Goal: Task Accomplishment & Management: Manage account settings

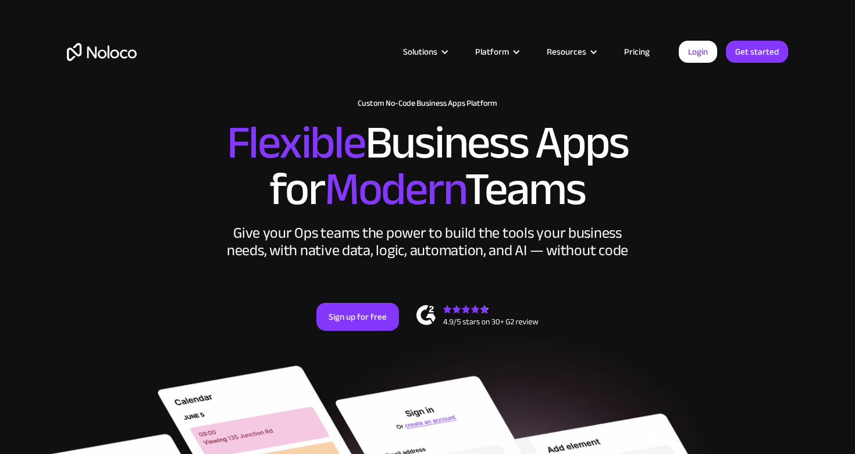
click at [700, 45] on link "Login" at bounding box center [698, 52] width 38 height 22
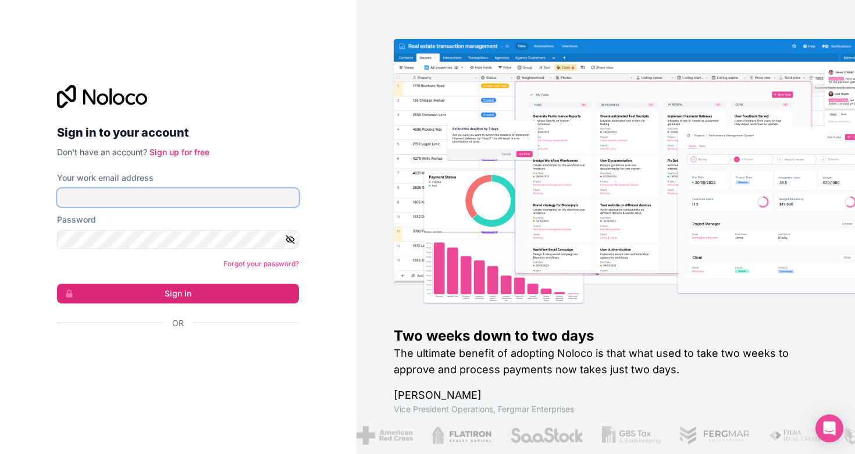
type input "[EMAIL_ADDRESS][DOMAIN_NAME]"
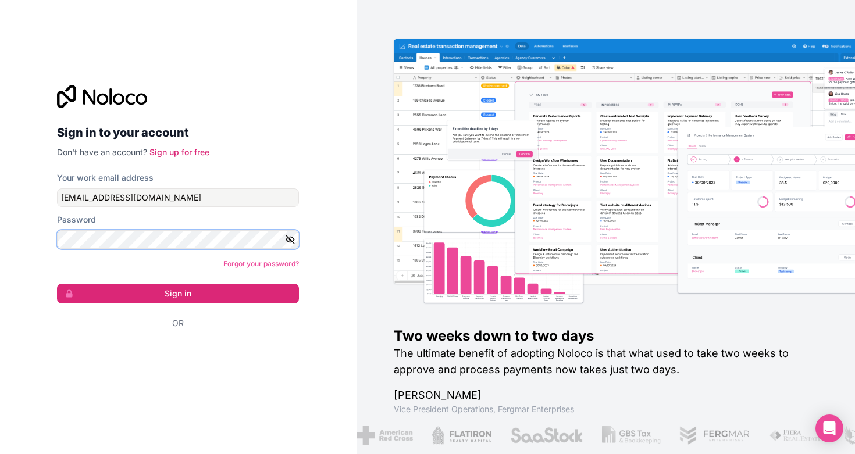
click at [178, 293] on button "Sign in" at bounding box center [178, 294] width 242 height 20
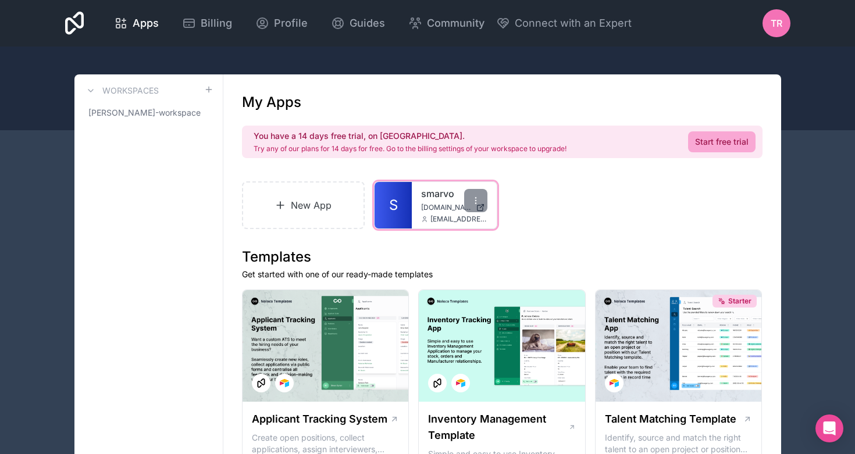
click at [440, 193] on link "smarvo" at bounding box center [454, 194] width 66 height 14
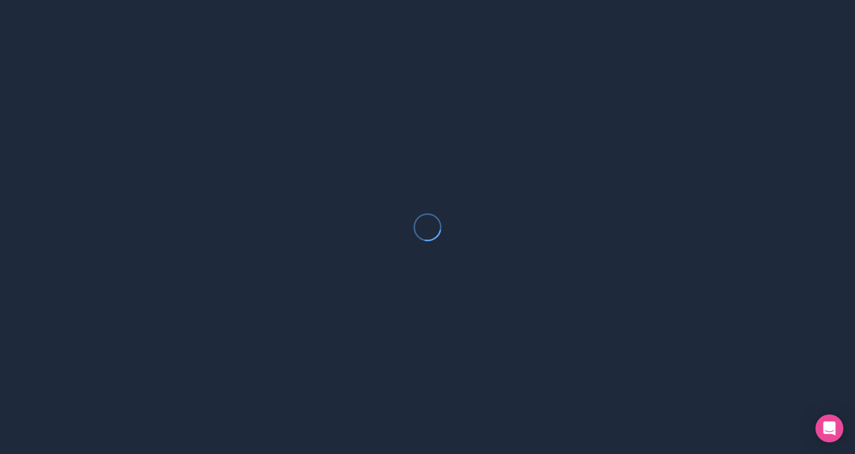
click at [0, 454] on nordpass-portal at bounding box center [0, 454] width 0 height 0
